Goal: Find specific page/section: Find specific page/section

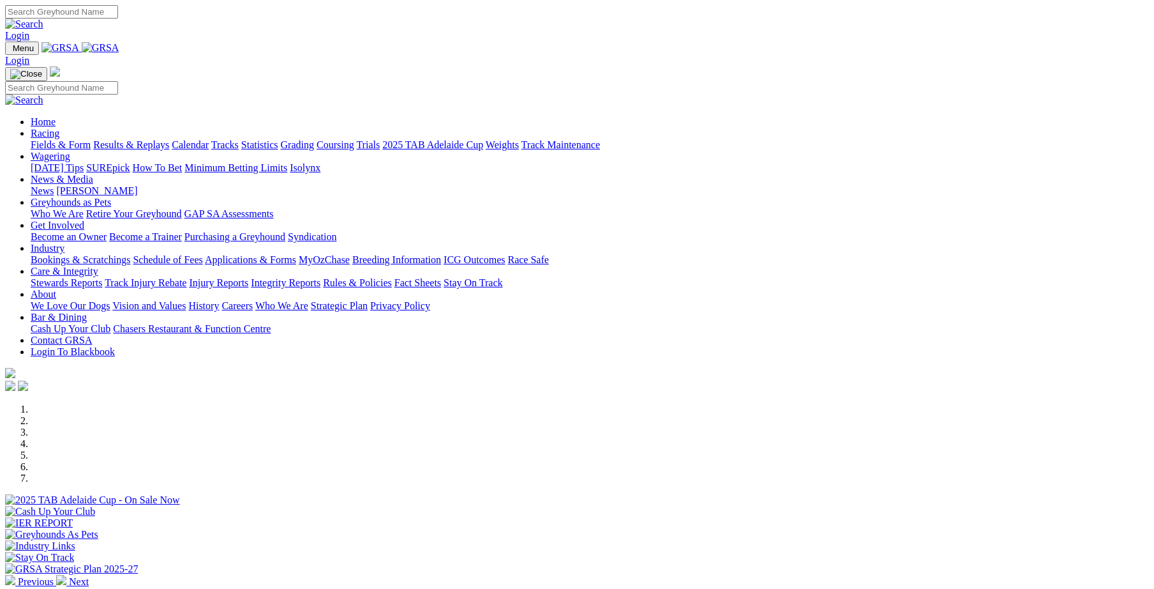
scroll to position [264, 0]
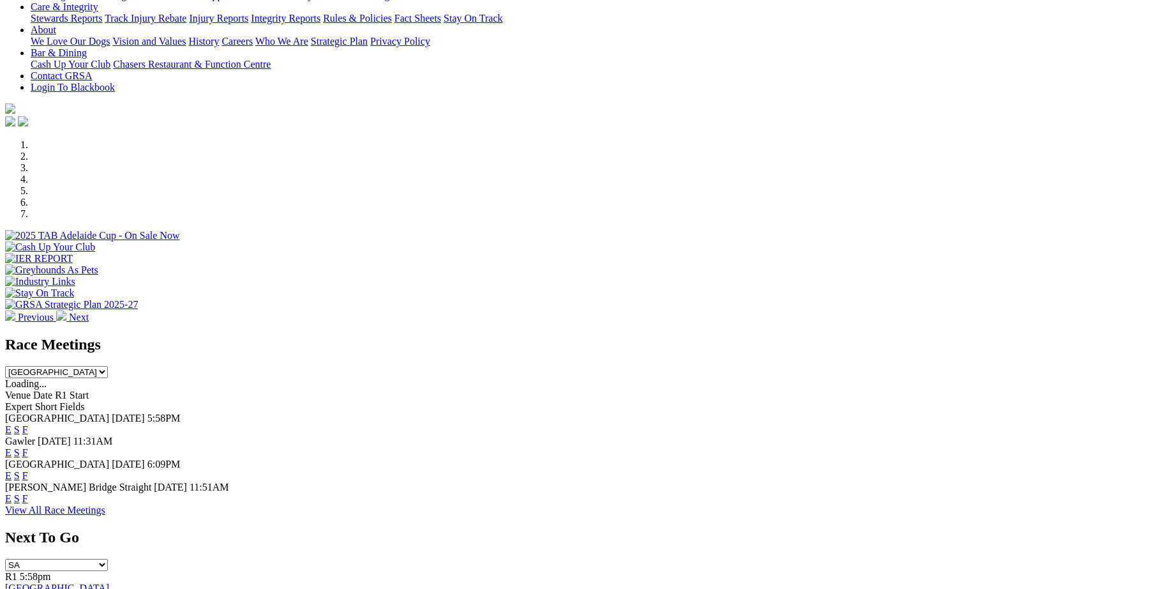
click at [28, 424] on link "F" at bounding box center [25, 429] width 6 height 11
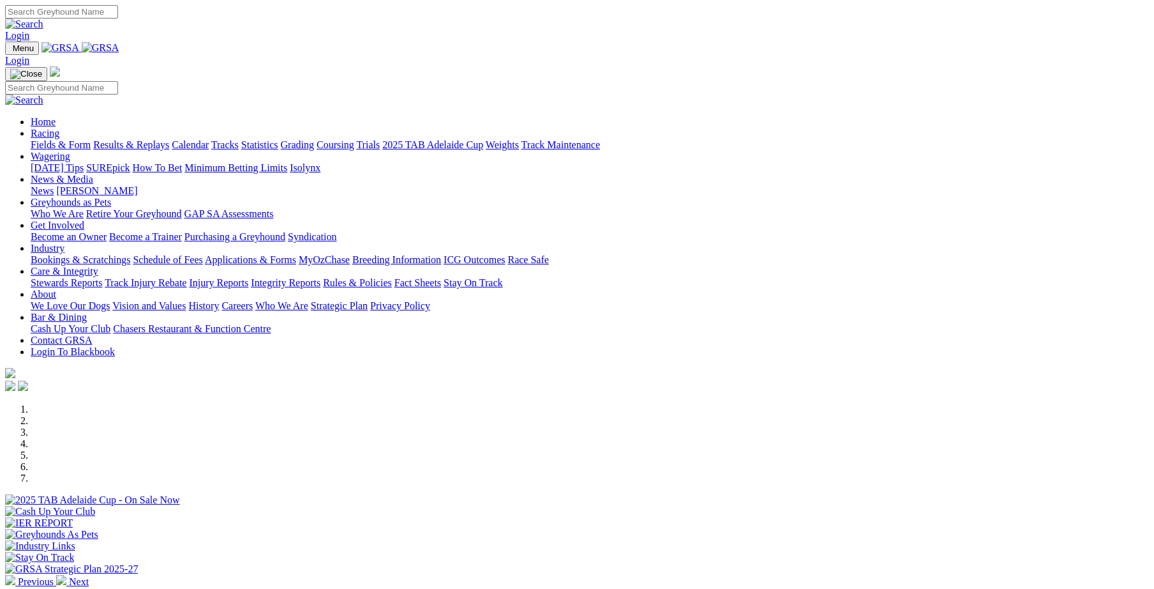
scroll to position [264, 0]
